Goal: Task Accomplishment & Management: Use online tool/utility

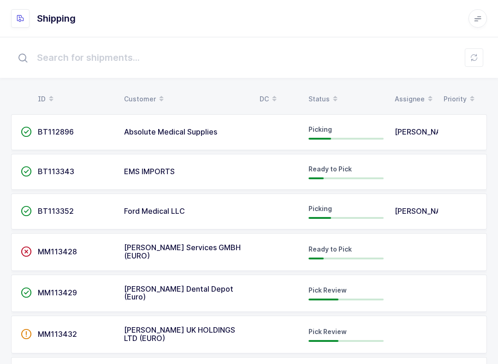
click at [479, 53] on button at bounding box center [473, 57] width 18 height 18
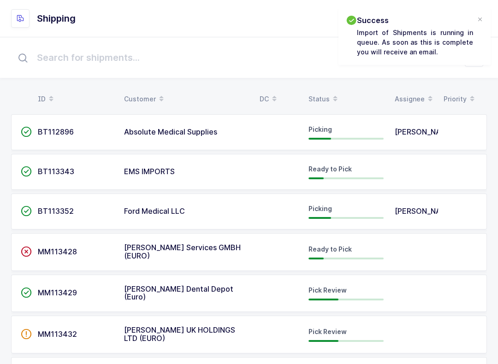
click at [316, 88] on table "ID Customer DC Status Assignee Priority" at bounding box center [248, 99] width 475 height 23
click at [320, 97] on div "Status" at bounding box center [345, 99] width 75 height 16
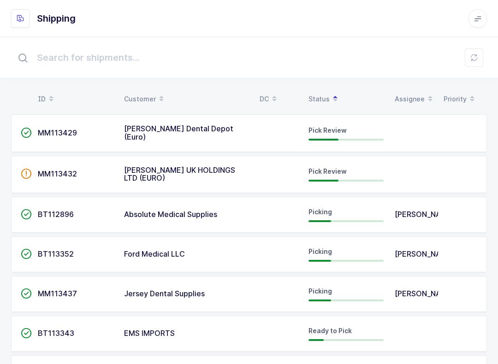
click at [358, 132] on div "Pick Review" at bounding box center [345, 133] width 75 height 15
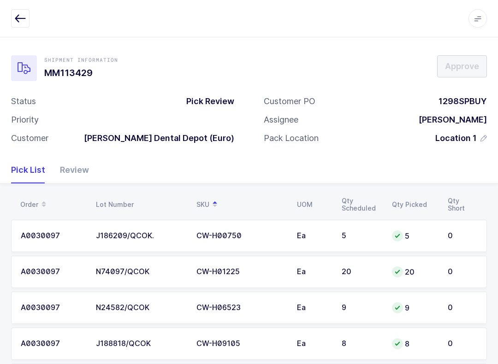
click at [72, 170] on div "Review" at bounding box center [71, 170] width 36 height 27
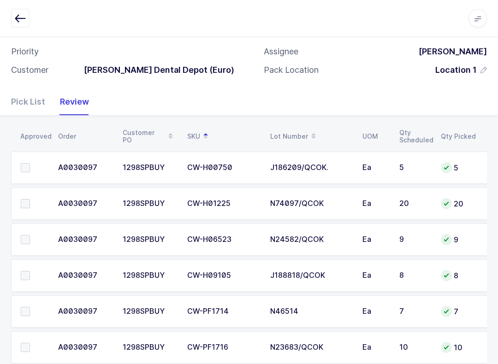
scroll to position [196, 0]
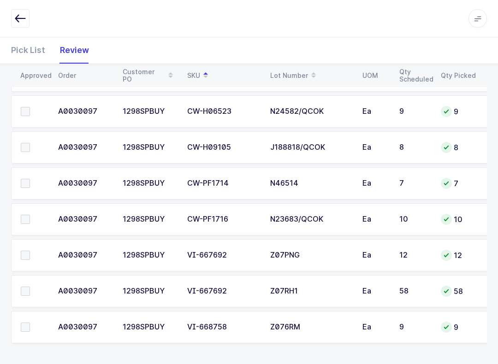
click at [19, 20] on icon "button" at bounding box center [20, 18] width 11 height 11
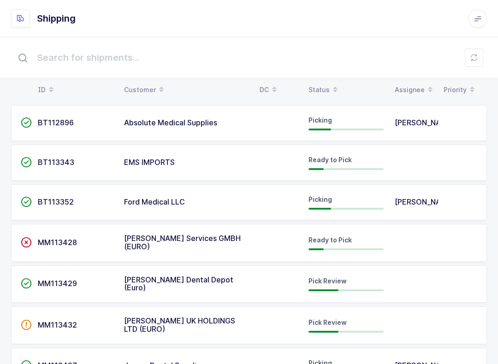
click at [329, 82] on span at bounding box center [334, 90] width 11 height 16
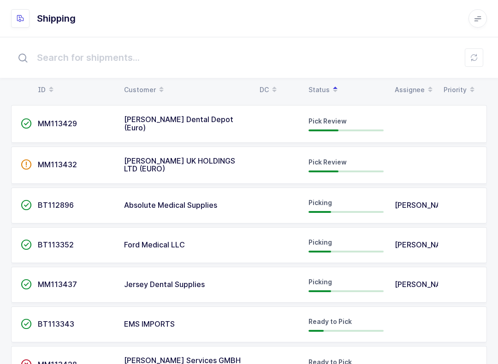
click at [281, 169] on td at bounding box center [278, 165] width 49 height 38
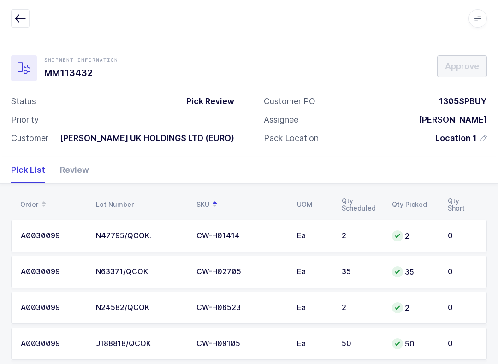
click at [87, 161] on div "Review" at bounding box center [71, 170] width 36 height 27
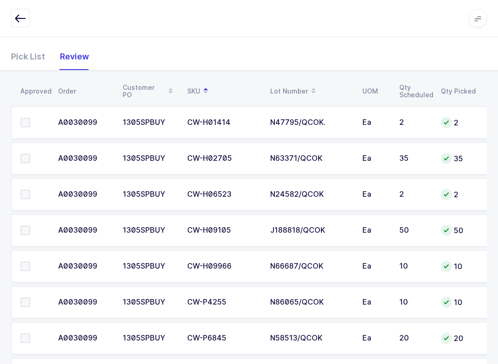
scroll to position [157, 0]
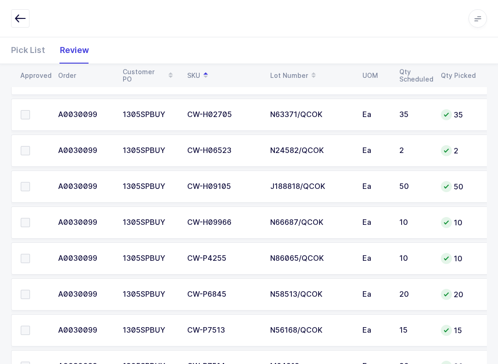
click at [31, 148] on label at bounding box center [34, 150] width 26 height 9
click at [30, 146] on input "checkbox" at bounding box center [30, 146] width 0 height 0
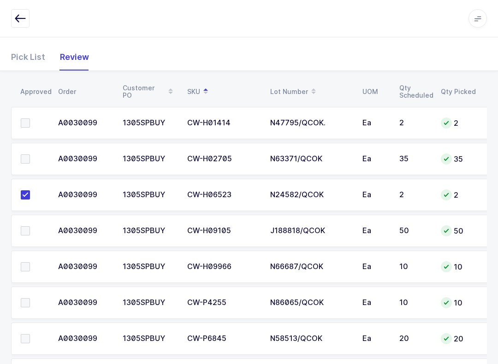
scroll to position [0, 0]
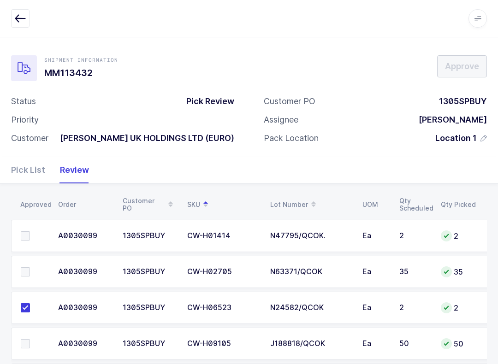
click at [27, 231] on span at bounding box center [25, 235] width 9 height 9
click at [30, 231] on input "checkbox" at bounding box center [30, 231] width 0 height 0
click at [35, 262] on td at bounding box center [31, 272] width 41 height 32
click at [26, 270] on span at bounding box center [25, 271] width 9 height 9
click at [30, 267] on input "checkbox" at bounding box center [30, 267] width 0 height 0
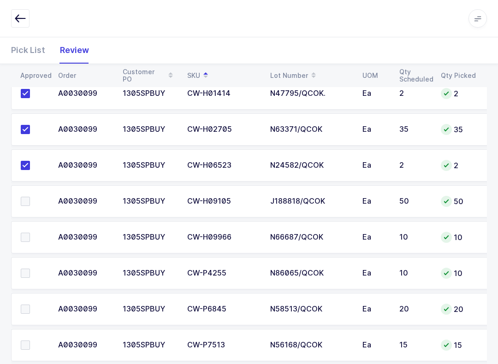
scroll to position [156, 0]
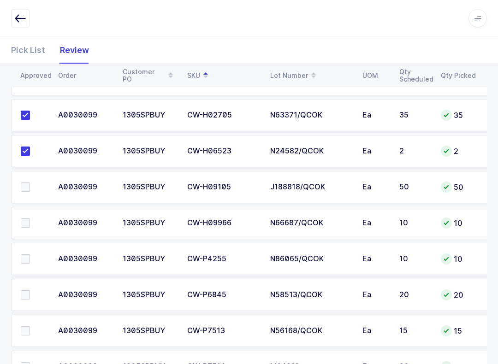
click at [21, 223] on span at bounding box center [25, 223] width 9 height 9
click at [30, 219] on input "checkbox" at bounding box center [30, 219] width 0 height 0
click at [34, 225] on label at bounding box center [34, 222] width 26 height 9
click at [30, 218] on input "checkbox" at bounding box center [30, 218] width 0 height 0
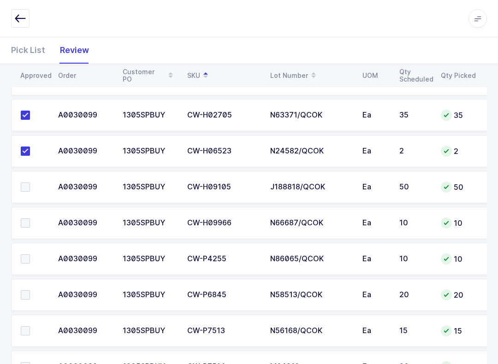
click at [24, 225] on span at bounding box center [25, 222] width 9 height 9
click at [30, 218] on input "checkbox" at bounding box center [30, 218] width 0 height 0
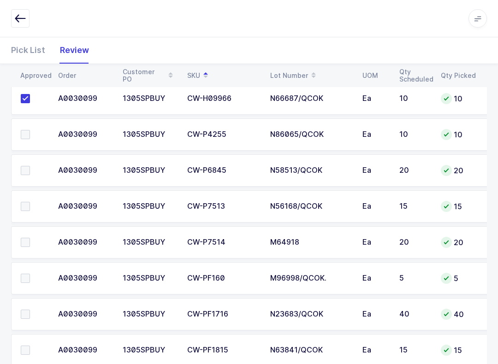
scroll to position [304, 0]
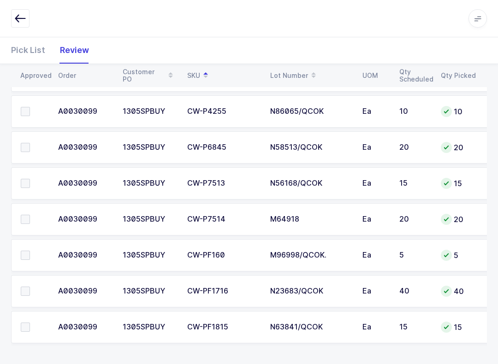
click at [26, 253] on span at bounding box center [25, 255] width 9 height 9
click at [30, 251] on input "checkbox" at bounding box center [30, 251] width 0 height 0
click at [21, 332] on td at bounding box center [31, 327] width 41 height 32
click at [30, 326] on label at bounding box center [34, 326] width 26 height 9
click at [30, 322] on input "checkbox" at bounding box center [30, 322] width 0 height 0
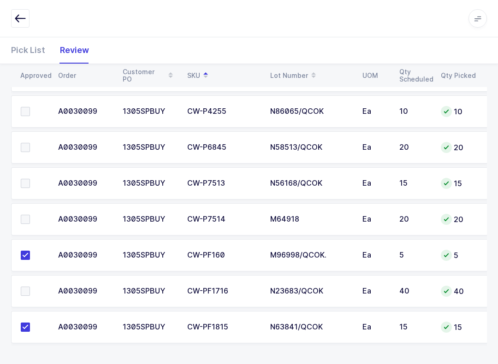
click at [36, 218] on label at bounding box center [34, 219] width 26 height 9
click at [30, 215] on input "checkbox" at bounding box center [30, 215] width 0 height 0
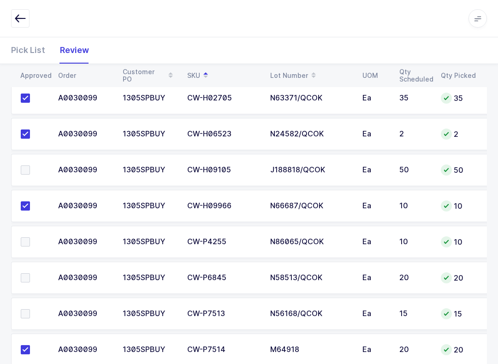
scroll to position [182, 0]
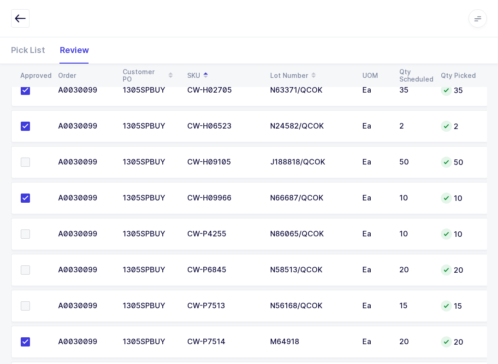
click at [23, 159] on span at bounding box center [25, 162] width 9 height 9
click at [30, 158] on input "checkbox" at bounding box center [30, 158] width 0 height 0
click at [34, 306] on label at bounding box center [34, 305] width 26 height 9
click at [30, 301] on input "checkbox" at bounding box center [30, 301] width 0 height 0
click at [31, 226] on td at bounding box center [31, 234] width 41 height 32
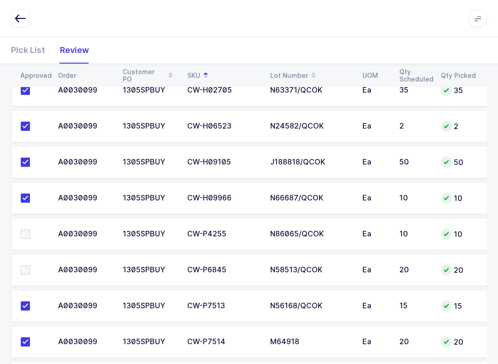
click at [27, 230] on span at bounding box center [25, 233] width 9 height 9
click at [30, 229] on input "checkbox" at bounding box center [30, 229] width 0 height 0
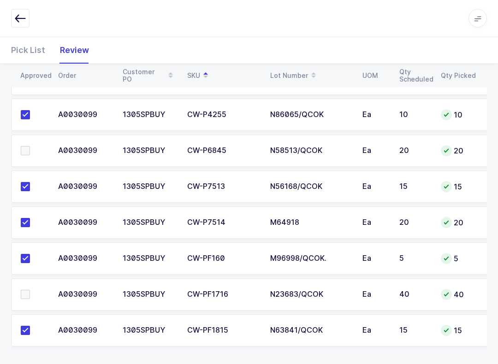
scroll to position [304, 0]
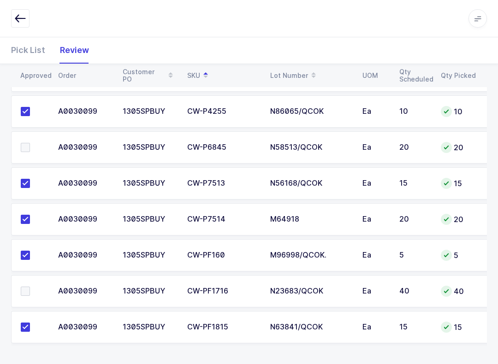
click at [30, 287] on label at bounding box center [34, 291] width 26 height 9
click at [30, 287] on input "checkbox" at bounding box center [30, 287] width 0 height 0
click at [23, 149] on span at bounding box center [25, 147] width 9 height 9
click at [30, 143] on input "checkbox" at bounding box center [30, 143] width 0 height 0
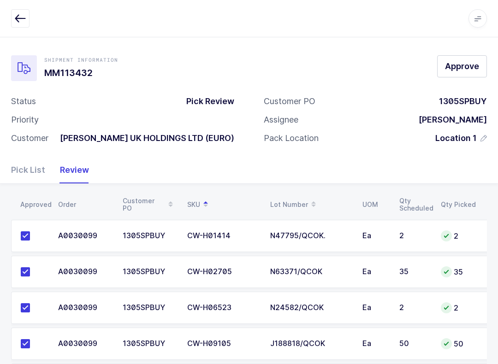
click at [470, 61] on span "Approve" at bounding box center [462, 66] width 34 height 12
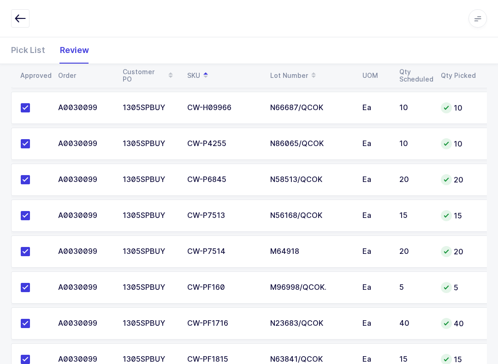
scroll to position [304, 0]
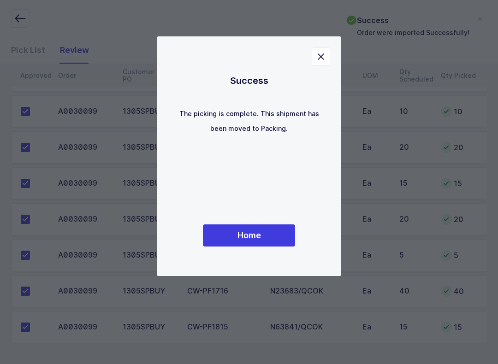
click at [247, 233] on span "Home" at bounding box center [248, 235] width 23 height 12
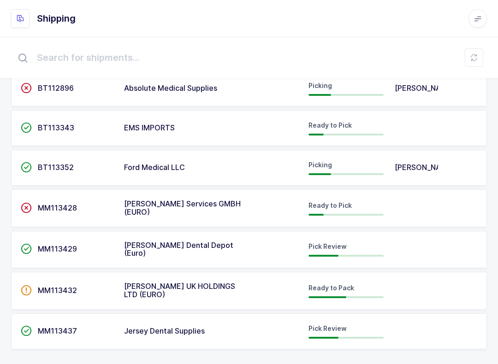
scroll to position [48, 0]
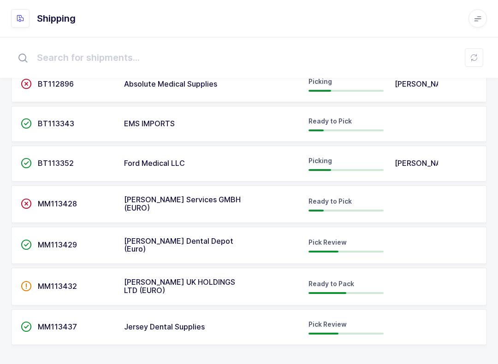
click at [315, 323] on span "Pick Review" at bounding box center [327, 324] width 38 height 8
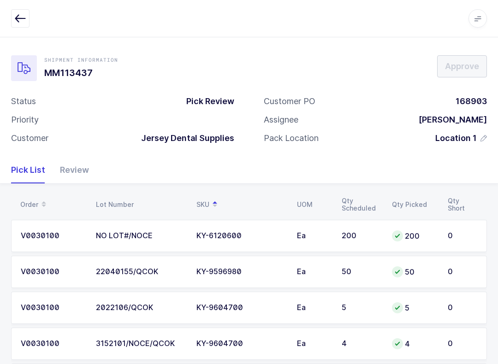
scroll to position [53, 0]
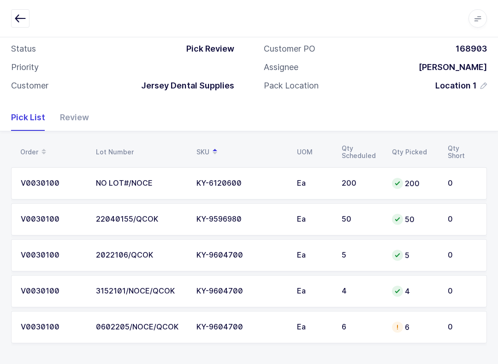
click at [80, 113] on div "Review" at bounding box center [71, 117] width 36 height 27
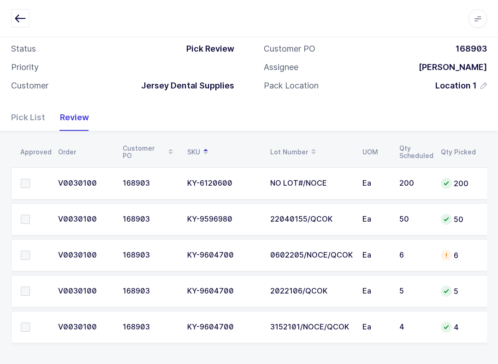
click at [32, 216] on label at bounding box center [34, 219] width 26 height 9
click at [30, 215] on input "checkbox" at bounding box center [30, 215] width 0 height 0
click at [25, 322] on span at bounding box center [25, 326] width 9 height 9
click at [30, 322] on input "checkbox" at bounding box center [30, 322] width 0 height 0
click at [25, 179] on span at bounding box center [25, 183] width 9 height 9
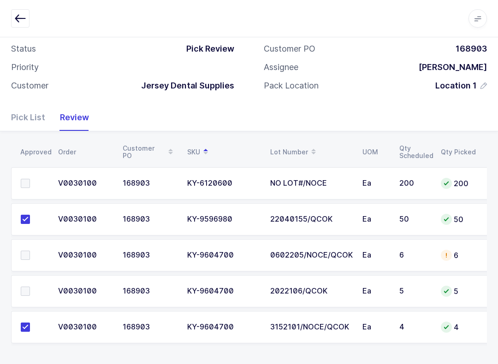
click at [30, 179] on input "checkbox" at bounding box center [30, 179] width 0 height 0
click at [27, 241] on td at bounding box center [31, 255] width 41 height 32
click at [30, 252] on label at bounding box center [34, 255] width 26 height 9
click at [30, 251] on input "checkbox" at bounding box center [30, 251] width 0 height 0
click at [27, 290] on span at bounding box center [25, 291] width 9 height 9
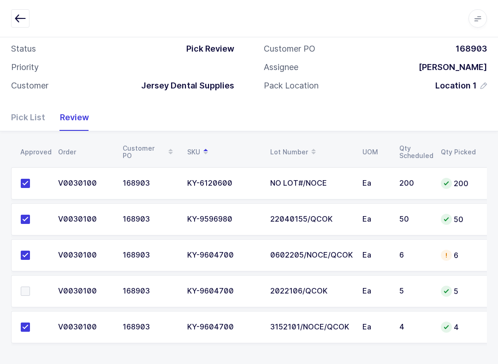
click at [30, 287] on input "checkbox" at bounding box center [30, 287] width 0 height 0
click at [19, 114] on div "Pick List" at bounding box center [31, 117] width 41 height 27
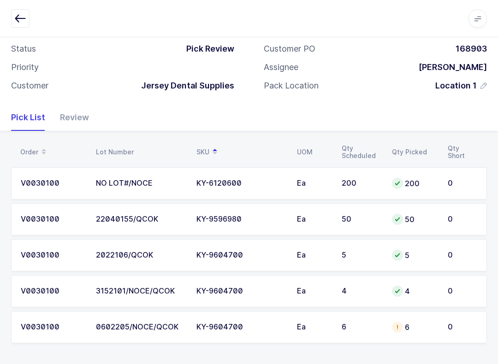
click at [437, 326] on td "6" at bounding box center [414, 327] width 56 height 32
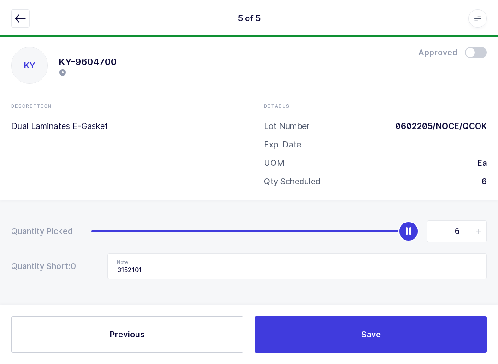
scroll to position [0, 0]
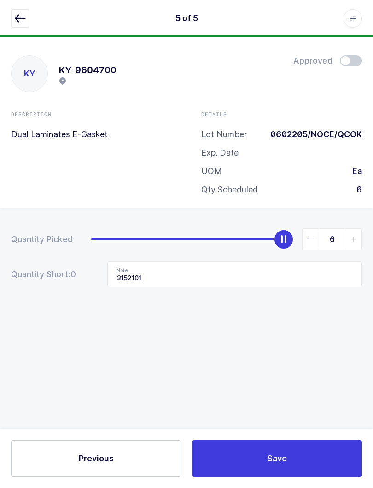
click at [24, 5] on div "5 of 5 Apps Core [GEOGRAPHIC_DATA] Admin Mission Control Purchasing [PERSON_NAM…" at bounding box center [186, 18] width 373 height 37
click at [18, 15] on icon "button" at bounding box center [20, 18] width 11 height 11
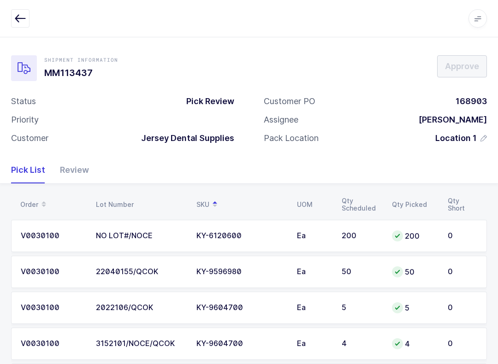
scroll to position [53, 0]
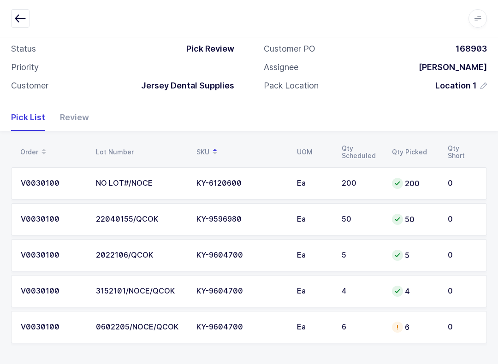
click at [16, 16] on icon "button" at bounding box center [20, 18] width 11 height 11
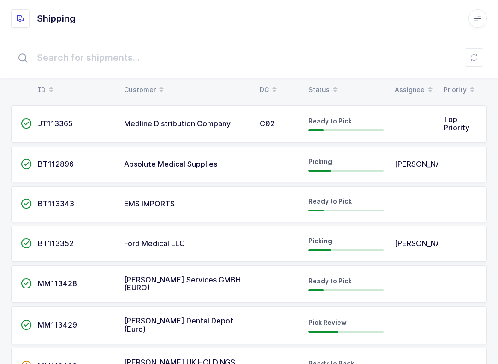
click at [321, 78] on table "ID Customer DC Status Assignee Priority" at bounding box center [248, 89] width 475 height 23
click at [333, 86] on icon at bounding box center [335, 86] width 5 height 5
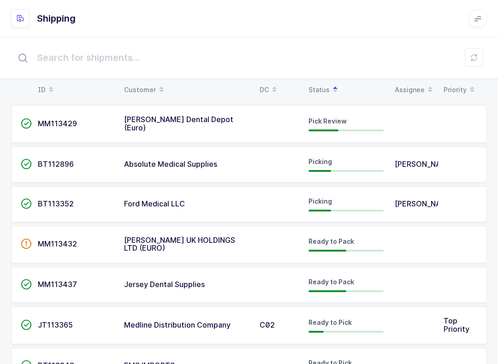
click at [252, 118] on td "[PERSON_NAME] Dental Depot (Euro)" at bounding box center [185, 124] width 135 height 38
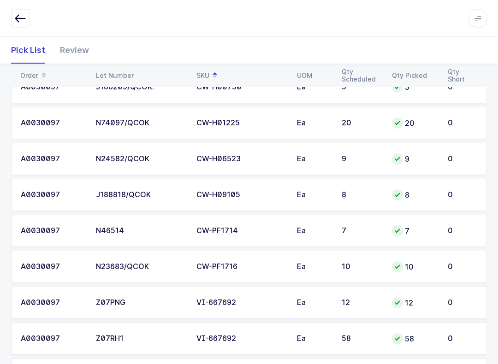
click at [70, 54] on div "Review" at bounding box center [71, 50] width 36 height 27
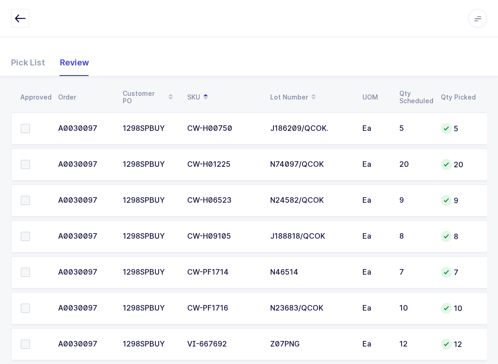
scroll to position [142, 0]
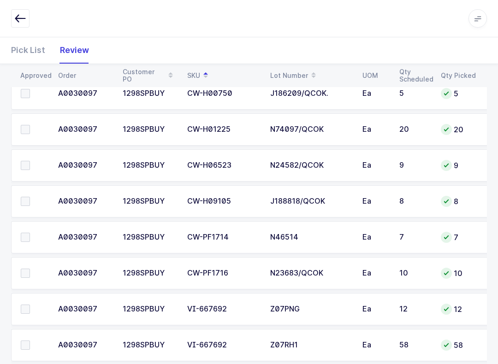
click at [29, 130] on span at bounding box center [25, 129] width 9 height 9
click at [30, 125] on input "checkbox" at bounding box center [30, 125] width 0 height 0
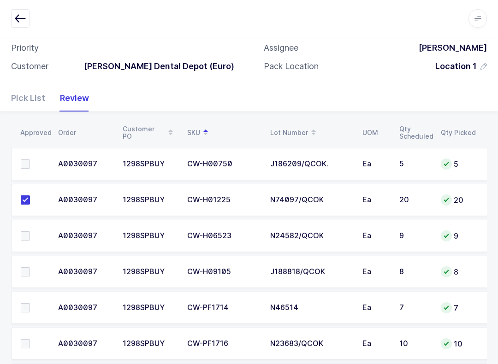
click at [25, 235] on span at bounding box center [25, 235] width 9 height 9
click at [30, 231] on input "checkbox" at bounding box center [30, 231] width 0 height 0
click at [21, 269] on span at bounding box center [25, 271] width 9 height 9
click at [30, 267] on input "checkbox" at bounding box center [30, 267] width 0 height 0
click at [29, 159] on span at bounding box center [25, 163] width 9 height 9
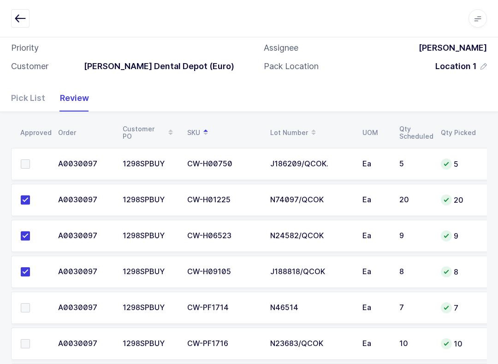
click at [30, 159] on input "checkbox" at bounding box center [30, 159] width 0 height 0
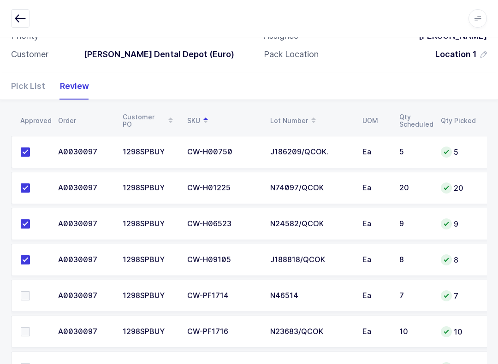
scroll to position [196, 0]
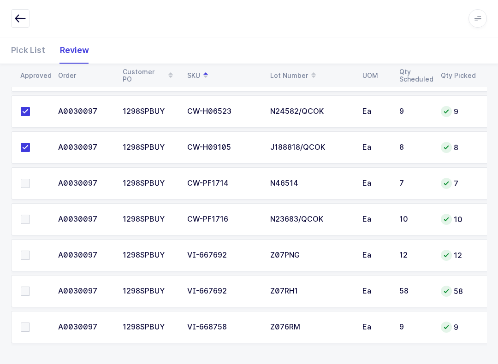
click at [34, 323] on label at bounding box center [34, 326] width 26 height 9
click at [30, 322] on input "checkbox" at bounding box center [30, 322] width 0 height 0
click at [34, 294] on label at bounding box center [34, 291] width 26 height 9
click at [30, 287] on input "checkbox" at bounding box center [30, 287] width 0 height 0
click at [30, 181] on label at bounding box center [34, 183] width 26 height 9
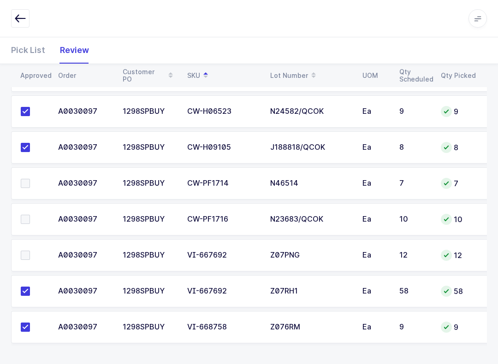
click at [30, 179] on input "checkbox" at bounding box center [30, 179] width 0 height 0
click at [21, 257] on span at bounding box center [25, 255] width 9 height 9
click at [30, 251] on input "checkbox" at bounding box center [30, 251] width 0 height 0
click at [34, 215] on label at bounding box center [34, 219] width 26 height 9
click at [30, 215] on input "checkbox" at bounding box center [30, 215] width 0 height 0
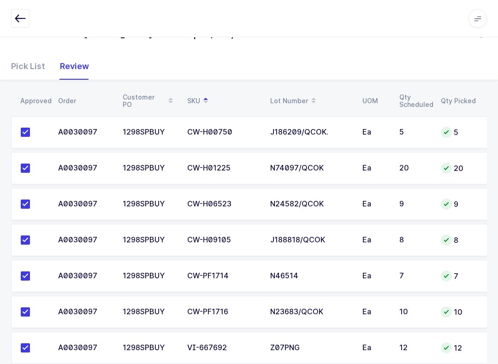
scroll to position [0, 0]
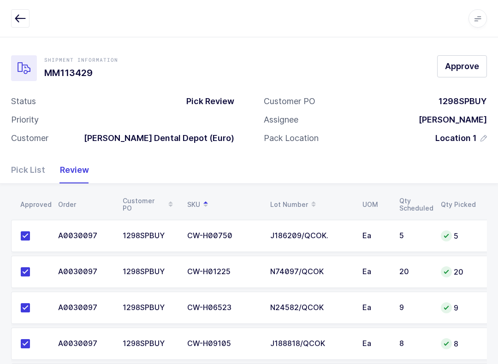
click at [463, 62] on span "Approve" at bounding box center [462, 66] width 34 height 12
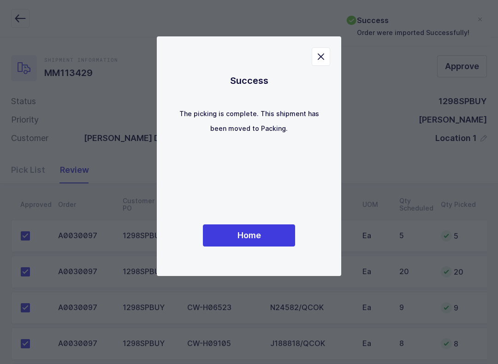
click at [259, 240] on span "Home" at bounding box center [248, 235] width 23 height 12
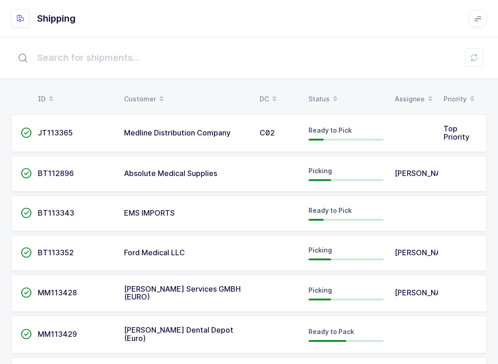
click at [318, 102] on div "Status" at bounding box center [345, 99] width 75 height 16
